Goal: Information Seeking & Learning: Learn about a topic

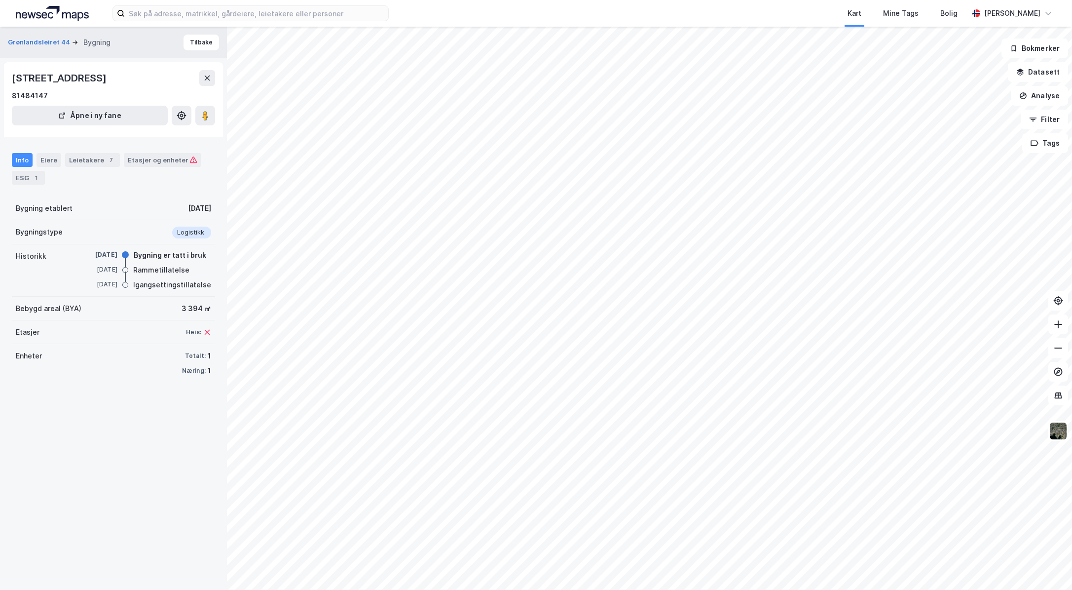
click at [19, 161] on div "Info" at bounding box center [22, 160] width 21 height 14
click at [206, 81] on icon at bounding box center [207, 78] width 8 height 8
